Goal: Task Accomplishment & Management: Manage account settings

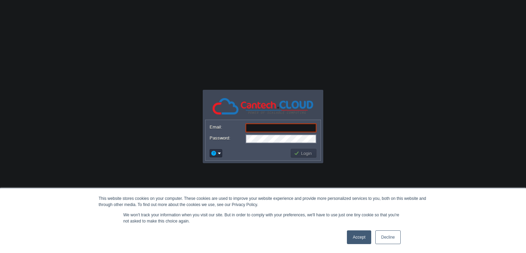
click at [382, 236] on link "Decline" at bounding box center [387, 237] width 25 height 14
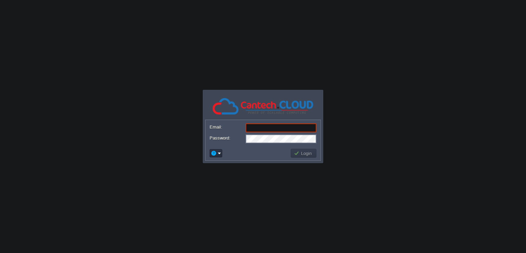
type input "[PERSON_NAME][EMAIL_ADDRESS][DOMAIN_NAME]"
click at [302, 151] on button "Login" at bounding box center [304, 153] width 20 height 6
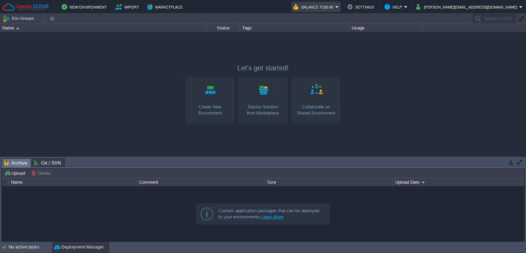
click at [335, 8] on button "Balance ₹100.00" at bounding box center [315, 7] width 42 height 8
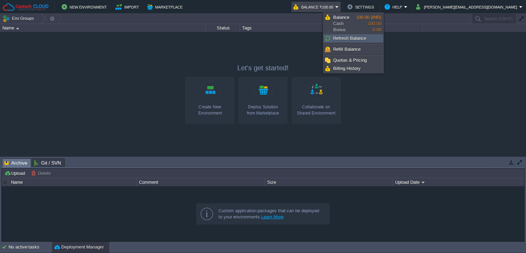
click at [344, 39] on span "Refresh Balance" at bounding box center [349, 38] width 33 height 5
click at [341, 18] on span "Balance" at bounding box center [341, 17] width 16 height 5
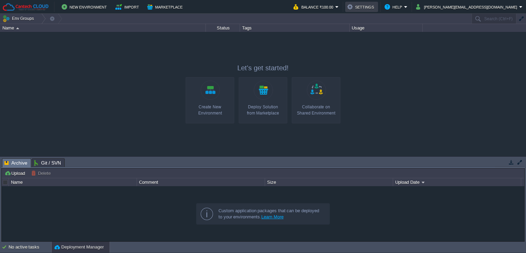
click at [376, 9] on button "Settings" at bounding box center [361, 7] width 29 height 8
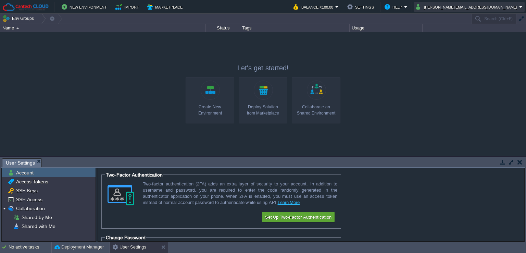
click at [486, 7] on button "[PERSON_NAME][EMAIL_ADDRESS][DOMAIN_NAME]" at bounding box center [467, 7] width 103 height 8
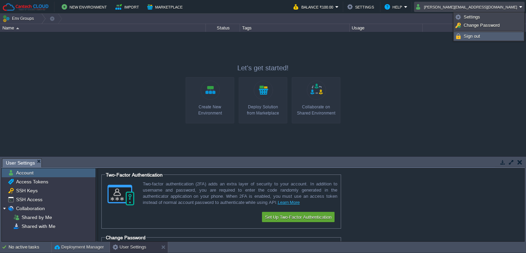
click at [464, 37] on span "Sign out" at bounding box center [472, 36] width 16 height 5
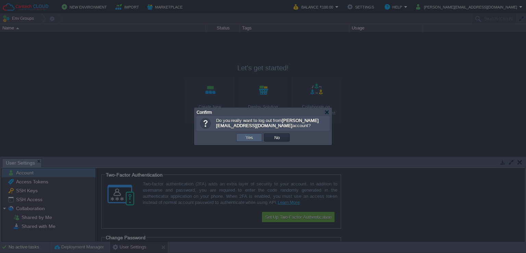
click at [252, 138] on button "Yes" at bounding box center [250, 137] width 12 height 6
